Goal: Task Accomplishment & Management: Complete application form

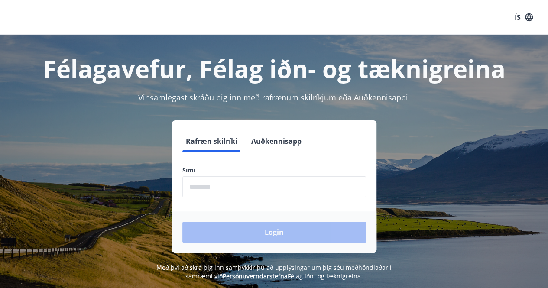
click at [242, 201] on form "Rafræn skilríki Auðkennisapp Sími ​ Login" at bounding box center [274, 192] width 205 height 122
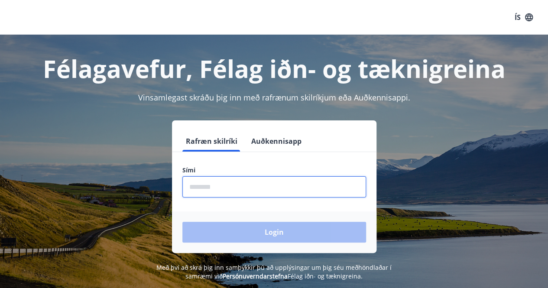
click at [244, 189] on input "phone" at bounding box center [274, 186] width 184 height 21
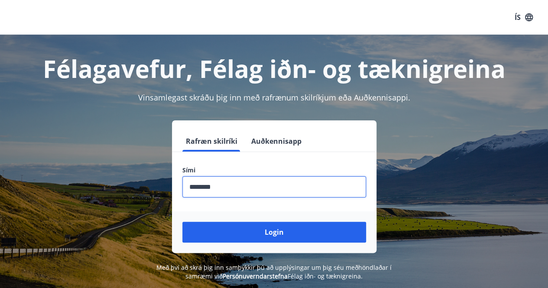
type input "********"
click at [182, 222] on button "Login" at bounding box center [274, 232] width 184 height 21
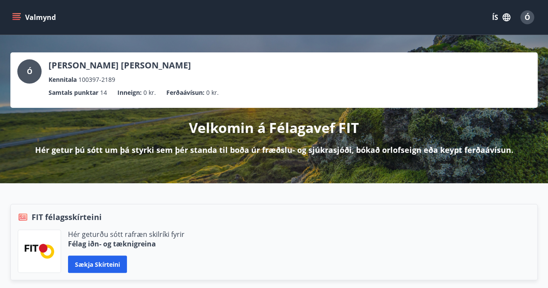
click at [20, 13] on icon "menu" at bounding box center [18, 13] width 10 height 1
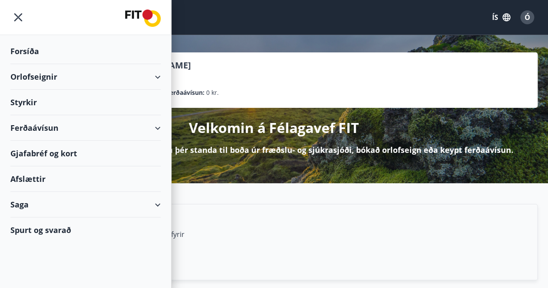
click at [75, 64] on div "Styrkir" at bounding box center [85, 52] width 150 height 26
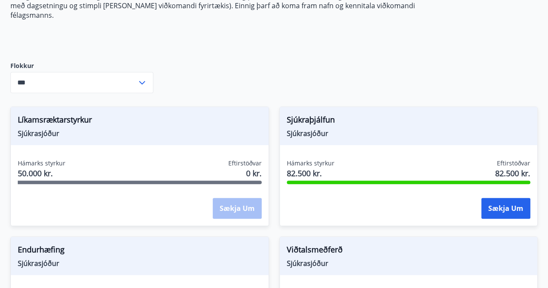
scroll to position [202, 0]
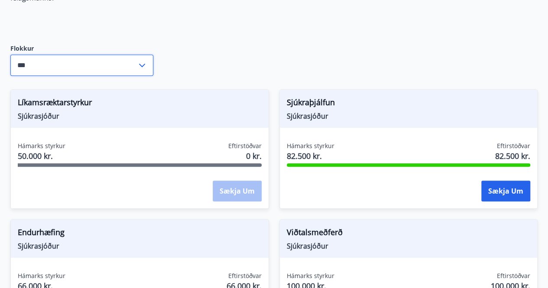
click at [134, 55] on input "***" at bounding box center [73, 65] width 127 height 21
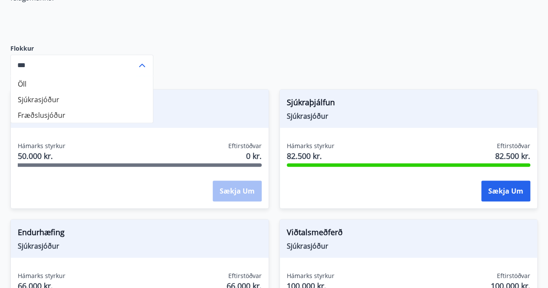
click at [77, 107] on li "Fræðslusjóður" at bounding box center [82, 115] width 142 height 16
type input "**********"
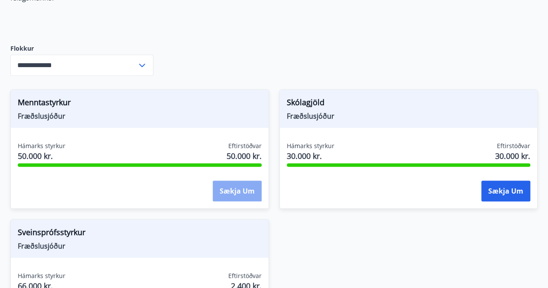
click at [237, 183] on button "Sækja um" at bounding box center [237, 191] width 49 height 21
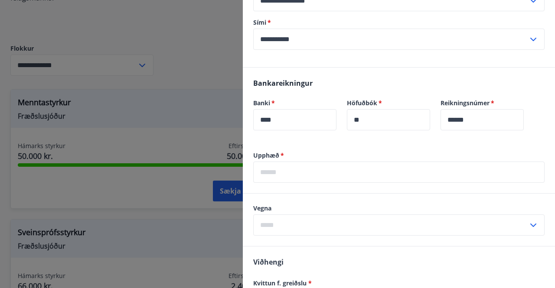
click at [315, 174] on input "text" at bounding box center [398, 172] width 291 height 21
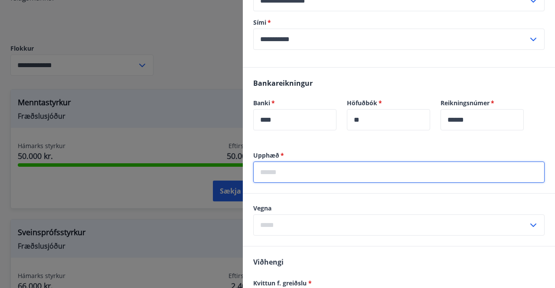
scroll to position [0, 0]
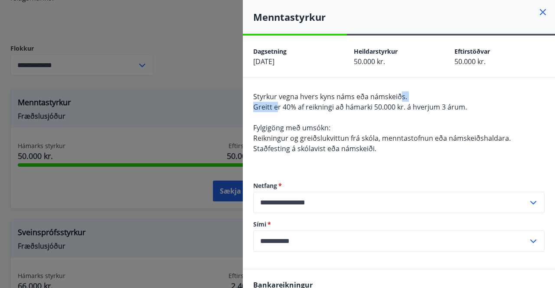
drag, startPoint x: 283, startPoint y: 104, endPoint x: 427, endPoint y: 97, distance: 144.9
click at [426, 98] on div "Styrkur vegna hvers kyns náms eða námskeiðs. Greitt er 40% af reikningi að háma…" at bounding box center [398, 127] width 291 height 73
click at [424, 117] on div "Styrkur vegna hvers kyns náms eða námskeiðs. Greitt er 40% af reikningi að háma…" at bounding box center [398, 127] width 291 height 73
click at [424, 120] on div "Styrkur vegna hvers kyns náms eða námskeiðs. Greitt er 40% af reikningi að háma…" at bounding box center [398, 127] width 291 height 73
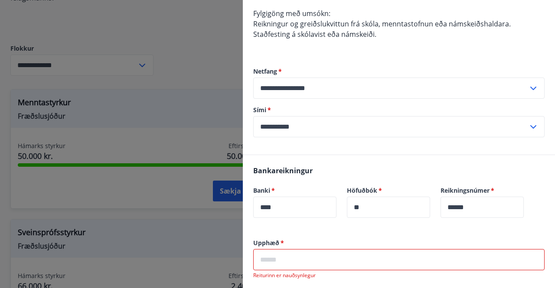
scroll to position [202, 0]
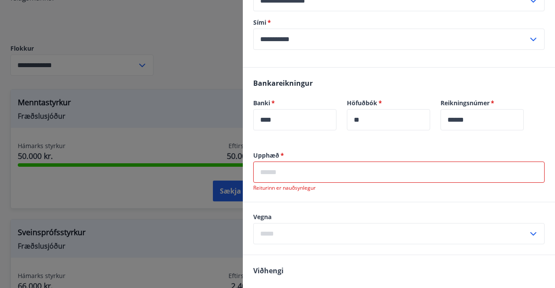
click at [336, 169] on input "text" at bounding box center [398, 172] width 291 height 21
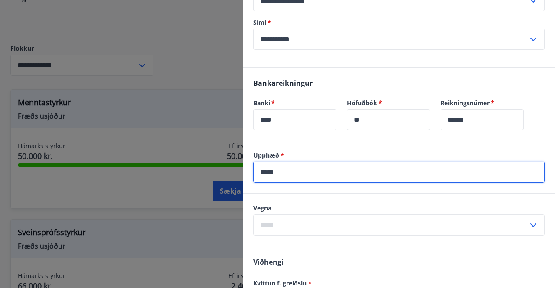
type input "*****"
click at [352, 224] on input "text" at bounding box center [390, 225] width 275 height 21
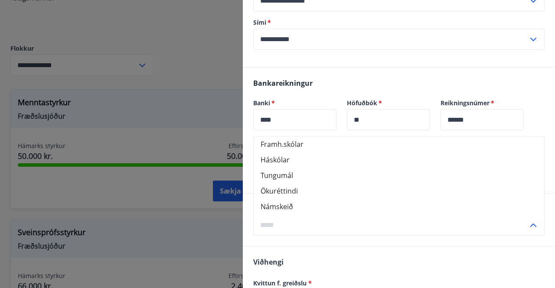
click at [310, 158] on li "Háskólar" at bounding box center [399, 160] width 290 height 16
type input "********"
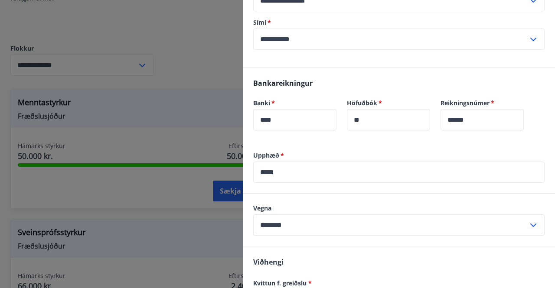
scroll to position [350, 0]
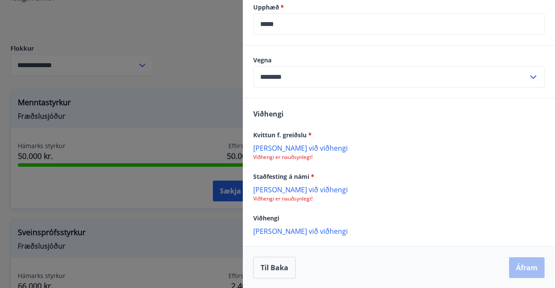
click at [291, 147] on p "[PERSON_NAME] við viðhengi" at bounding box center [398, 147] width 291 height 9
click at [298, 150] on p "[PERSON_NAME] við viðhengi" at bounding box center [398, 147] width 291 height 9
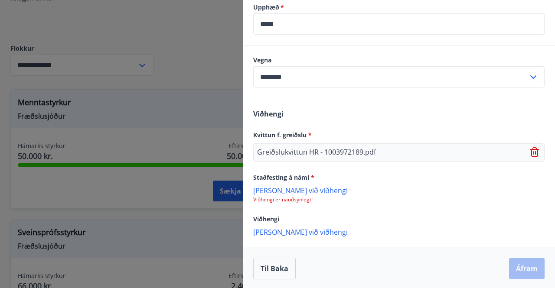
click at [294, 189] on p "[PERSON_NAME] við viðhengi" at bounding box center [398, 190] width 291 height 9
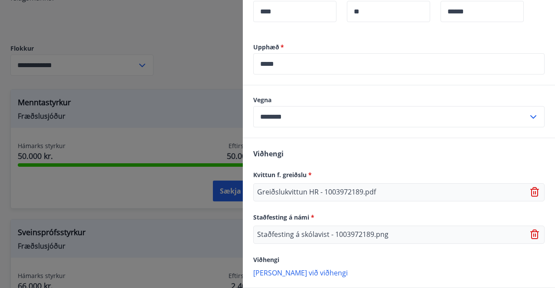
scroll to position [352, 0]
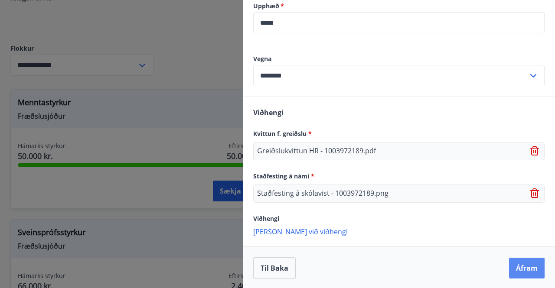
click at [519, 267] on button "Áfram" at bounding box center [527, 268] width 36 height 21
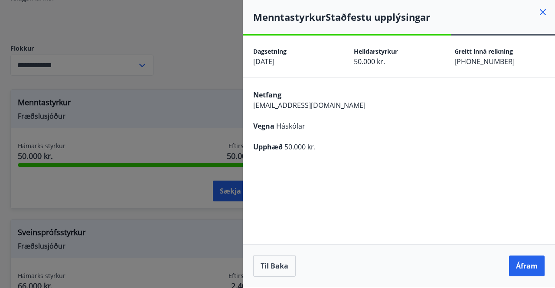
scroll to position [0, 0]
click at [531, 270] on button "Áfram" at bounding box center [527, 266] width 36 height 21
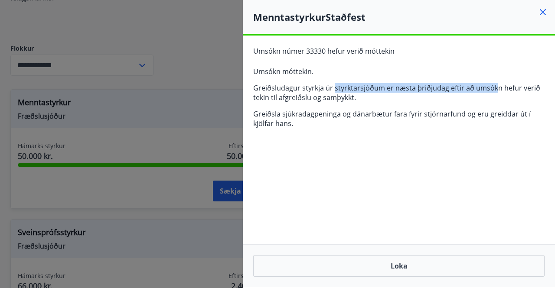
drag, startPoint x: 334, startPoint y: 84, endPoint x: 492, endPoint y: 88, distance: 157.9
click at [492, 88] on p "Greiðsludagur styrkja úr styrktarsjóðum er næsta þriðjudag eftir að umsókn hefu…" at bounding box center [398, 92] width 291 height 19
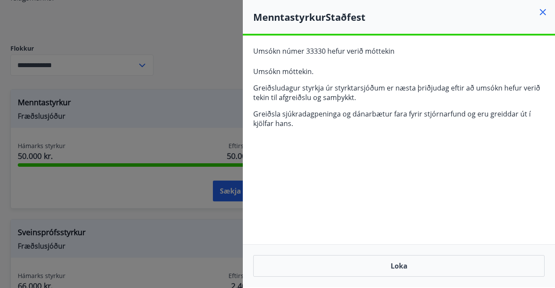
click at [516, 111] on p "Greiðsla sjúkradagpeninga og dánarbætur fara fyrir stjórnarfund og eru greiddar…" at bounding box center [398, 118] width 291 height 19
click at [392, 266] on button "Loka" at bounding box center [398, 266] width 291 height 22
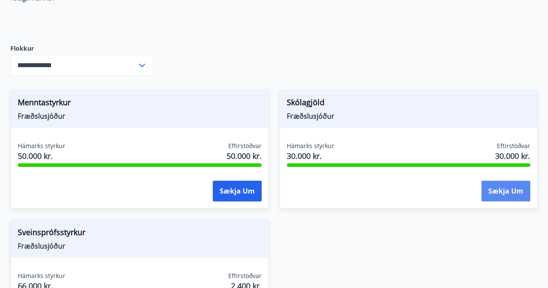
click at [509, 181] on button "Sækja um" at bounding box center [506, 191] width 49 height 21
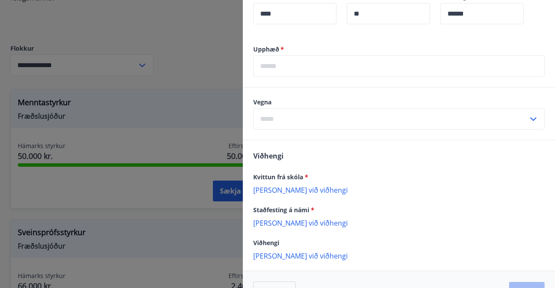
scroll to position [343, 0]
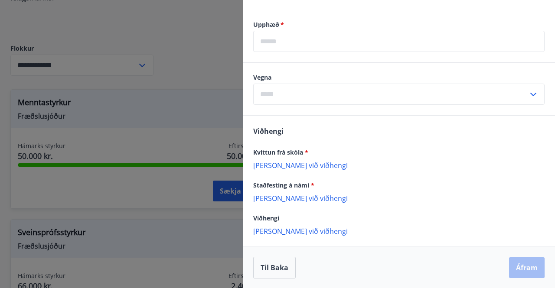
click at [343, 44] on input "text" at bounding box center [398, 41] width 291 height 21
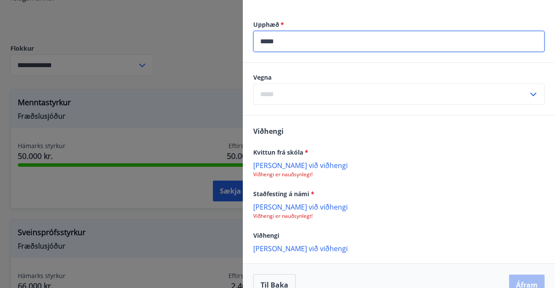
type input "*****"
click at [358, 95] on input "text" at bounding box center [390, 94] width 275 height 21
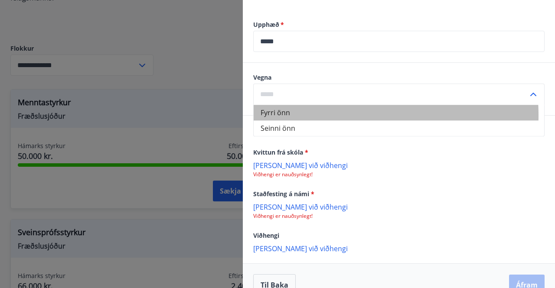
click at [307, 115] on li "Fyrri önn" at bounding box center [399, 113] width 290 height 16
type input "*********"
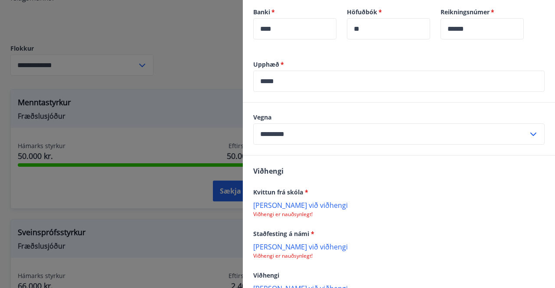
scroll to position [361, 0]
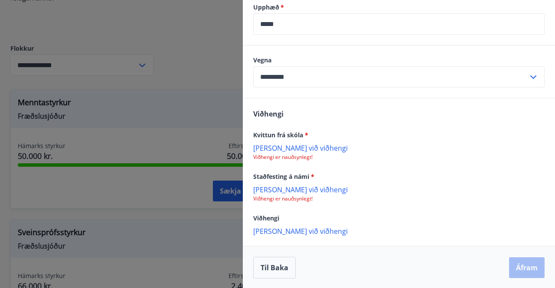
click at [297, 147] on p "[PERSON_NAME] við viðhengi" at bounding box center [398, 147] width 291 height 9
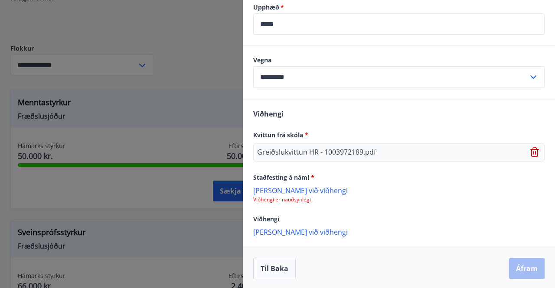
click at [277, 192] on p "[PERSON_NAME] við viðhengi" at bounding box center [398, 190] width 291 height 9
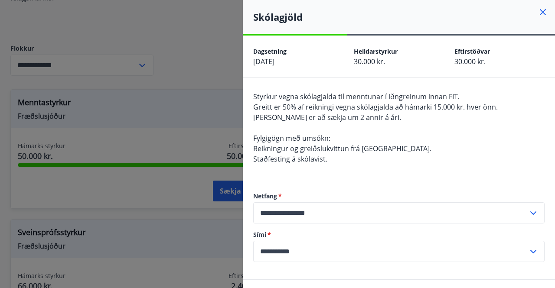
scroll to position [362, 0]
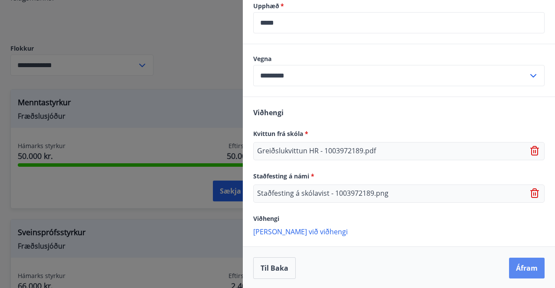
click at [521, 265] on button "Áfram" at bounding box center [527, 268] width 36 height 21
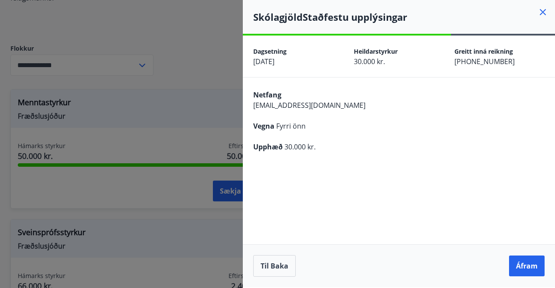
scroll to position [0, 0]
click at [278, 267] on button "Til baka" at bounding box center [274, 266] width 42 height 22
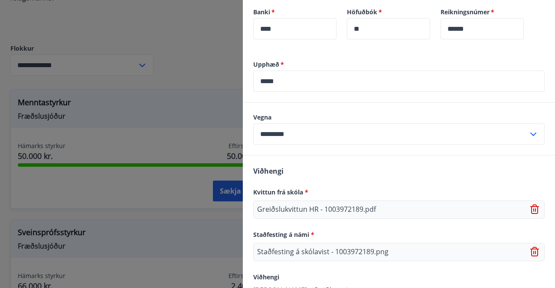
scroll to position [362, 0]
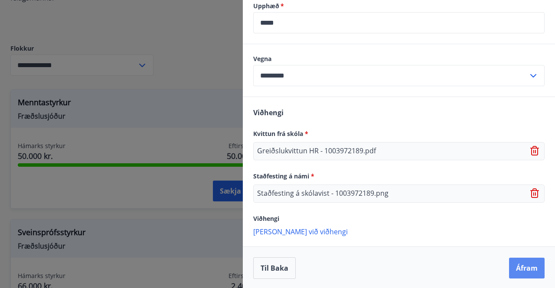
click at [515, 268] on button "Áfram" at bounding box center [527, 268] width 36 height 21
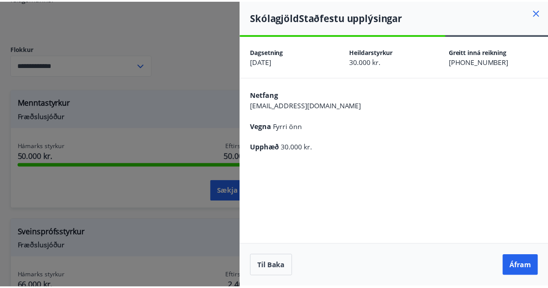
scroll to position [0, 0]
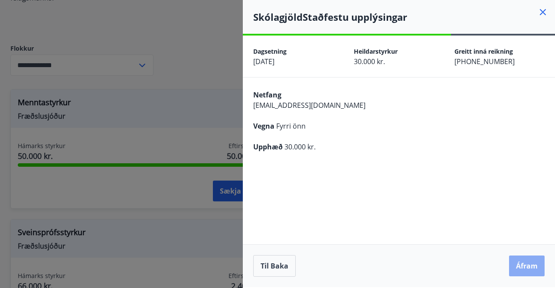
click at [520, 270] on button "Áfram" at bounding box center [527, 266] width 36 height 21
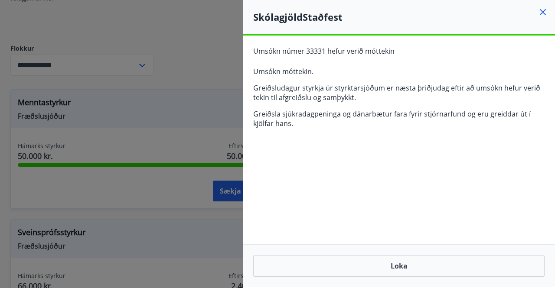
click at [541, 13] on icon at bounding box center [543, 12] width 10 height 10
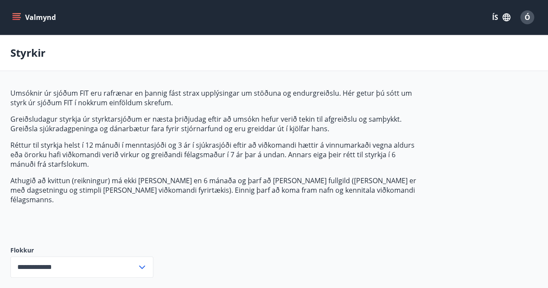
click at [79, 258] on input "**********" at bounding box center [73, 267] width 127 height 21
click at [86, 225] on li "Sjúkrasjóður" at bounding box center [82, 233] width 142 height 16
click at [20, 16] on icon "menu" at bounding box center [16, 17] width 9 height 9
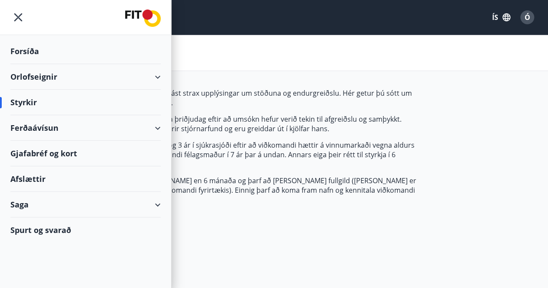
click at [240, 88] on p "Umsóknir úr sjóðum FIT eru rafrænar en þannig fást strax upplýsingar um stöðuna…" at bounding box center [214, 97] width 409 height 19
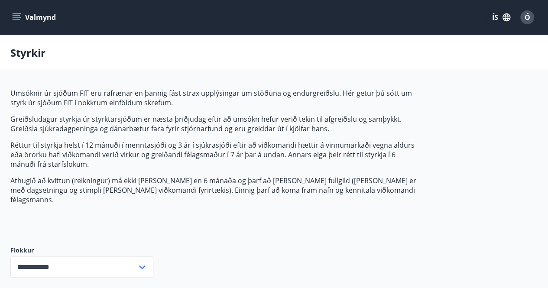
click at [16, 16] on icon "menu" at bounding box center [17, 15] width 8 height 1
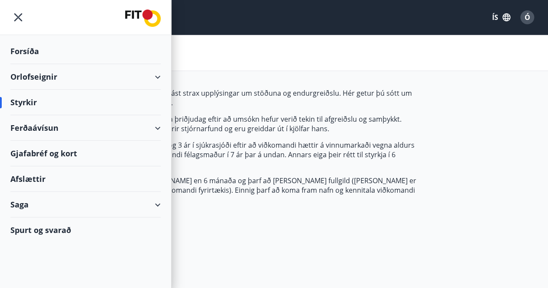
click at [154, 126] on div "Ferðaávísun" at bounding box center [85, 128] width 150 height 26
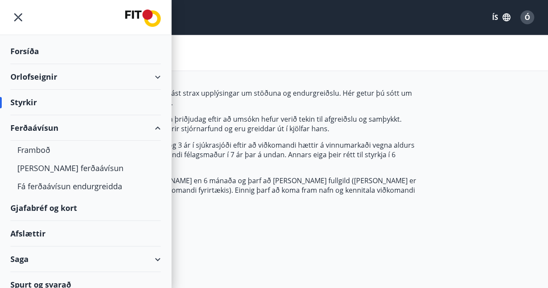
click at [155, 125] on icon at bounding box center [158, 128] width 10 height 10
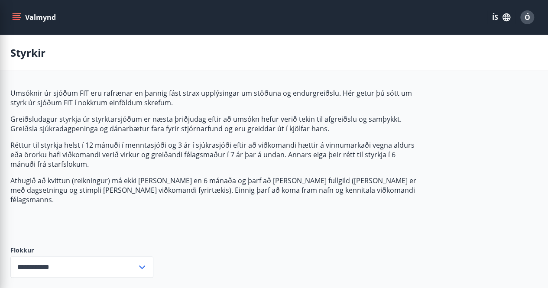
click at [248, 152] on p "Réttur til styrkja helst í 12 mánuði í menntasjóði og 3 ár í sjúkrasjóði eftir …" at bounding box center [214, 154] width 409 height 29
click at [121, 257] on input "**********" at bounding box center [73, 267] width 127 height 21
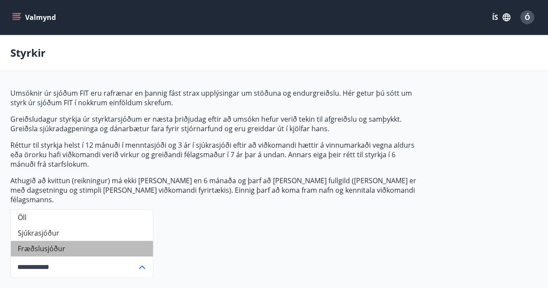
click at [91, 241] on li "Fræðslusjóður" at bounding box center [82, 249] width 142 height 16
type input "**********"
